Goal: Information Seeking & Learning: Check status

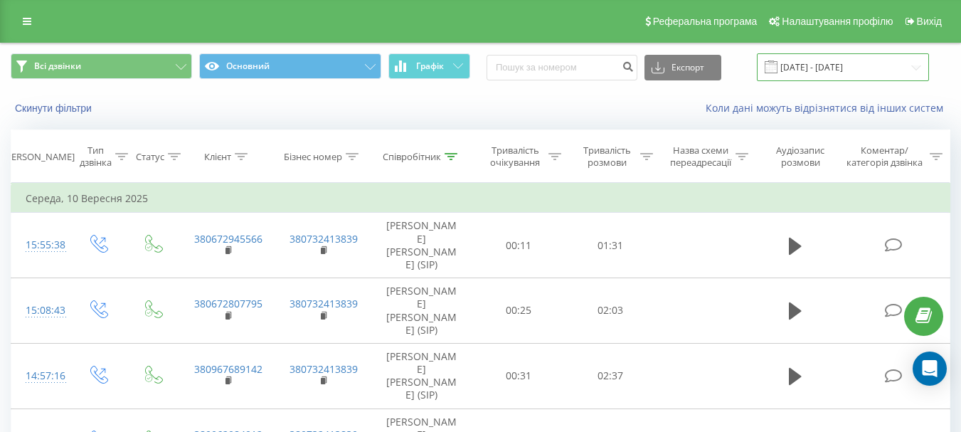
click at [910, 65] on input "[DATE] - [DATE]" at bounding box center [843, 67] width 172 height 28
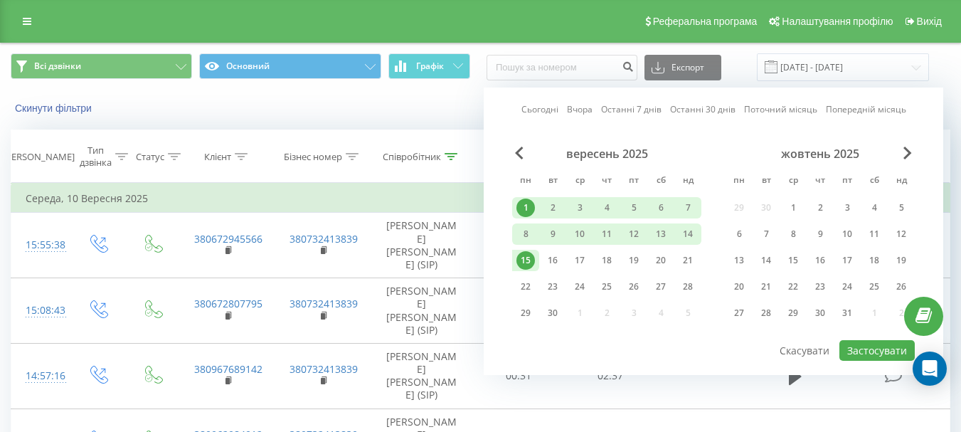
click at [524, 203] on div "1" at bounding box center [525, 207] width 18 height 18
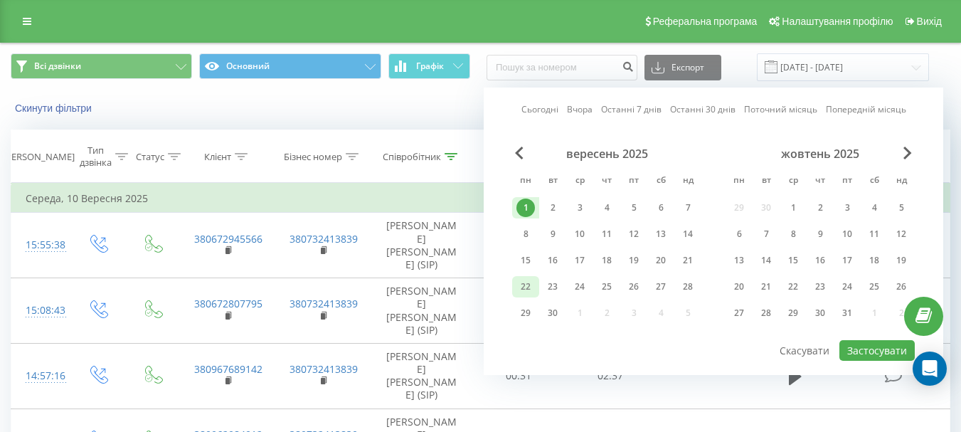
click at [529, 289] on div "22" at bounding box center [525, 286] width 18 height 18
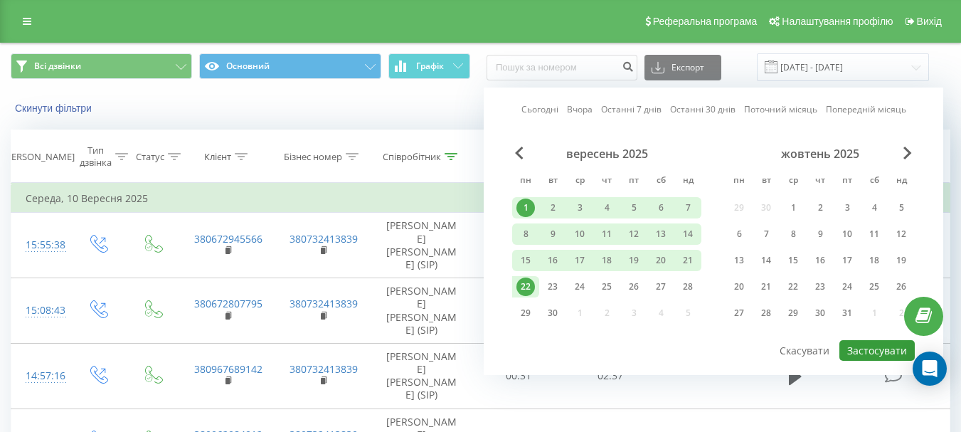
click at [858, 348] on button "Застосувати" at bounding box center [876, 350] width 75 height 21
type input "[DATE] - [DATE]"
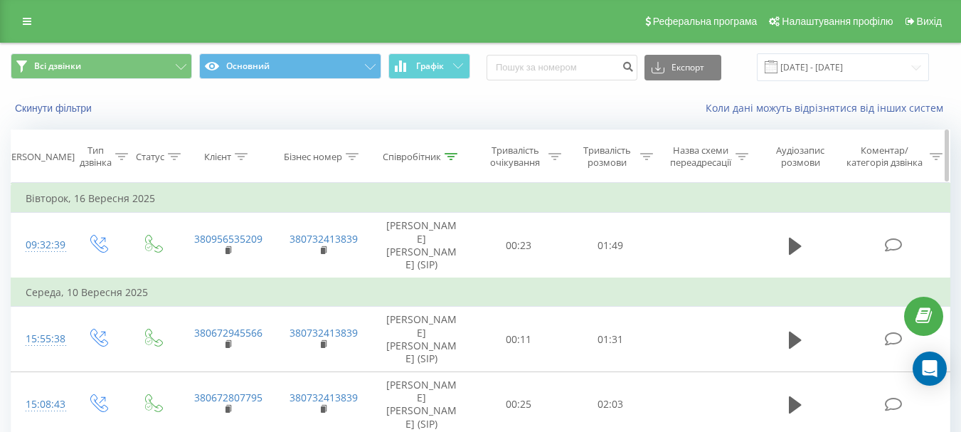
click at [240, 157] on icon at bounding box center [241, 156] width 13 height 7
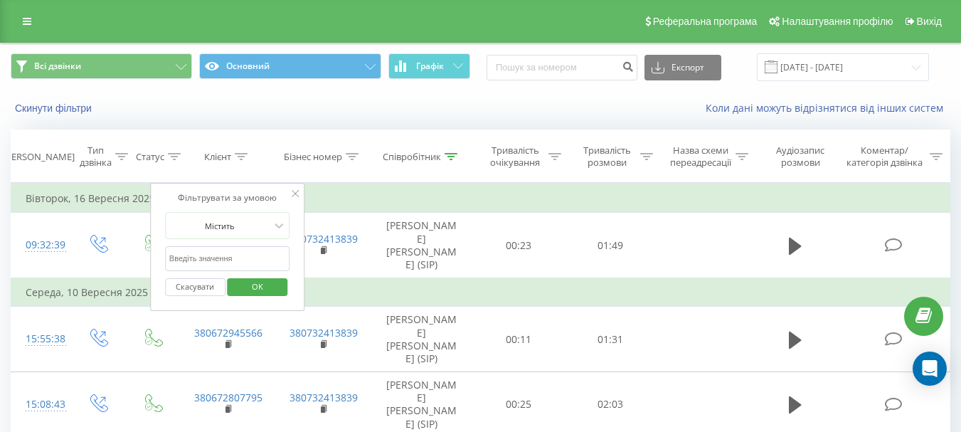
click at [218, 259] on input "text" at bounding box center [227, 258] width 125 height 25
paste input "[PHONE_NUMBER]"
click at [183, 258] on input "[PHONE_NUMBER]" at bounding box center [227, 258] width 125 height 25
type input "0964829232"
click at [247, 281] on span "OK" at bounding box center [257, 286] width 40 height 22
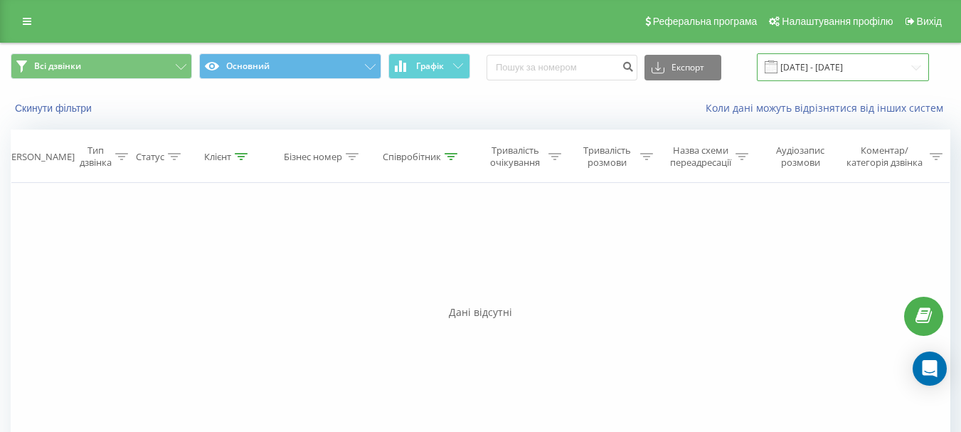
click at [912, 70] on input "[DATE] - [DATE]" at bounding box center [843, 67] width 172 height 28
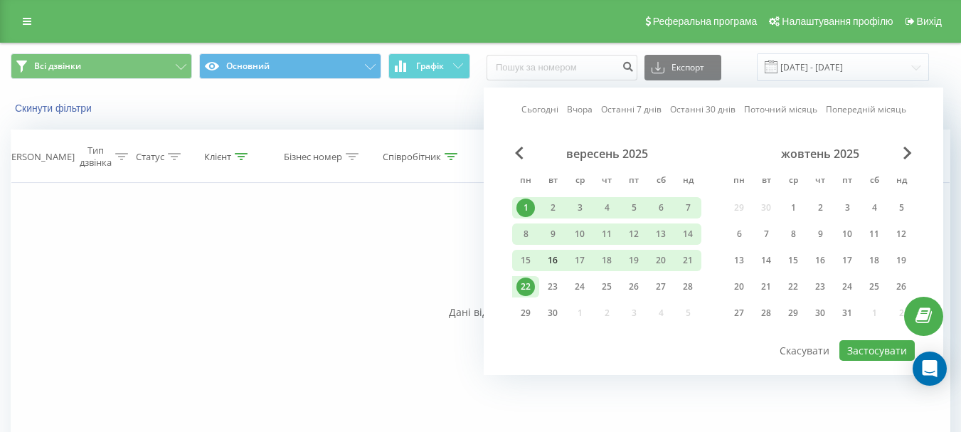
click at [556, 259] on div "16" at bounding box center [552, 260] width 18 height 18
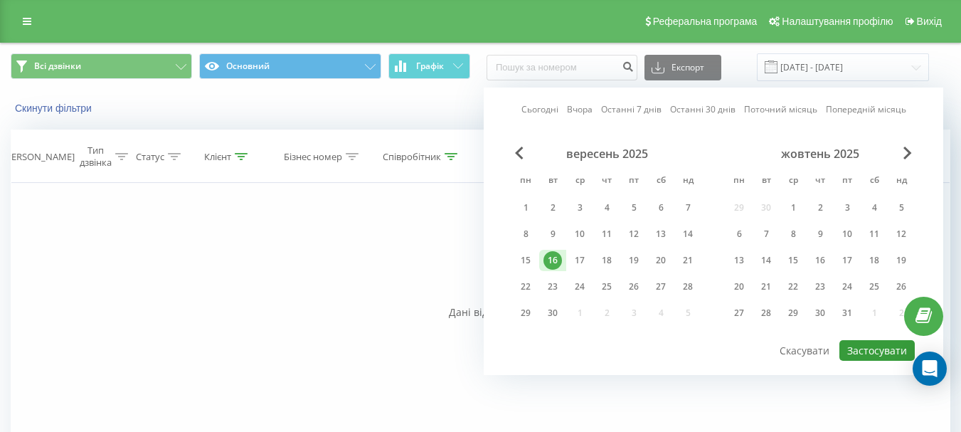
click at [865, 340] on button "Застосувати" at bounding box center [876, 350] width 75 height 21
type input "[DATE] - [DATE]"
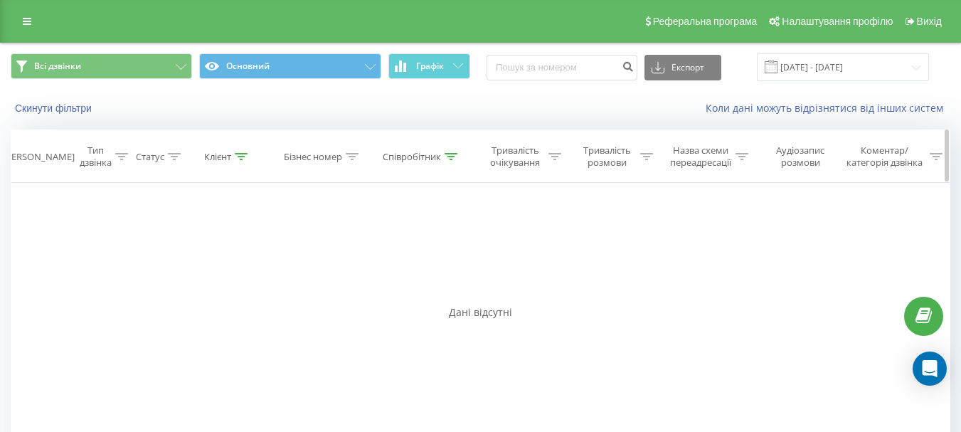
click at [242, 156] on icon at bounding box center [241, 156] width 13 height 7
click at [169, 259] on input "0964829232" at bounding box center [227, 258] width 125 height 25
click at [271, 291] on span "OK" at bounding box center [257, 286] width 40 height 22
click at [240, 156] on icon at bounding box center [241, 156] width 13 height 7
drag, startPoint x: 342, startPoint y: 230, endPoint x: 397, endPoint y: 186, distance: 70.4
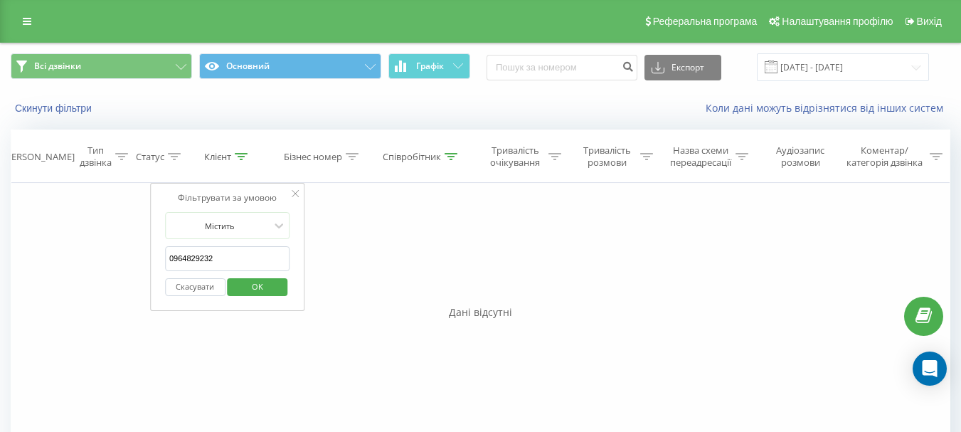
click at [343, 230] on div "Фільтрувати за умовою Дорівнює Введіть значення Скасувати OK Фільтрувати за умо…" at bounding box center [480, 343] width 939 height 320
click at [271, 285] on span "OK" at bounding box center [257, 286] width 40 height 22
click at [454, 154] on icon at bounding box center [450, 156] width 13 height 7
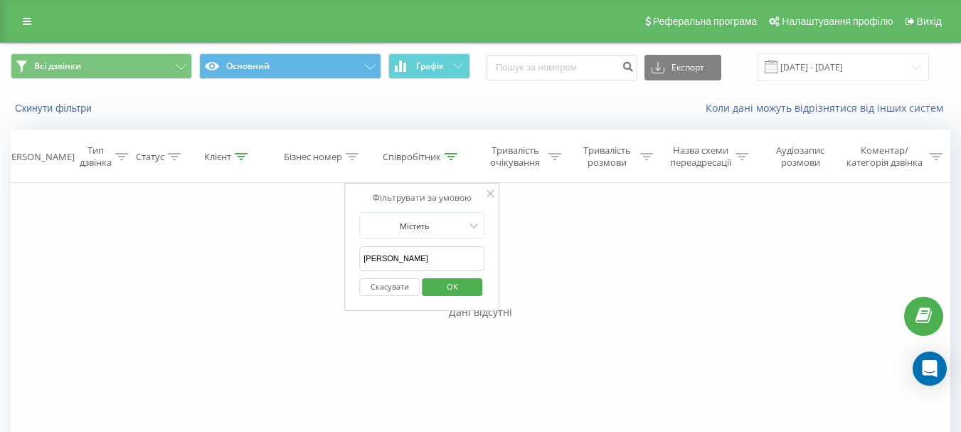
drag, startPoint x: 407, startPoint y: 257, endPoint x: 339, endPoint y: 252, distance: 67.7
click at [339, 252] on div "Фільтрувати за умовою Дорівнює Введіть значення Скасувати OK Фільтрувати за умо…" at bounding box center [480, 343] width 939 height 320
click button "OK" at bounding box center [452, 287] width 60 height 18
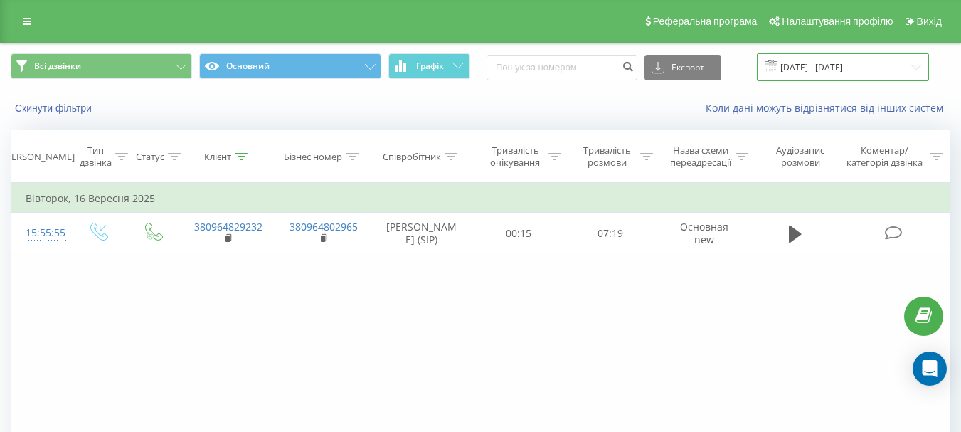
click at [916, 69] on input "[DATE] - [DATE]" at bounding box center [843, 67] width 172 height 28
click at [238, 348] on div "Фільтрувати за умовою Дорівнює Введіть значення Скасувати OK Фільтрувати за умо…" at bounding box center [480, 343] width 939 height 320
